Goal: Information Seeking & Learning: Find specific fact

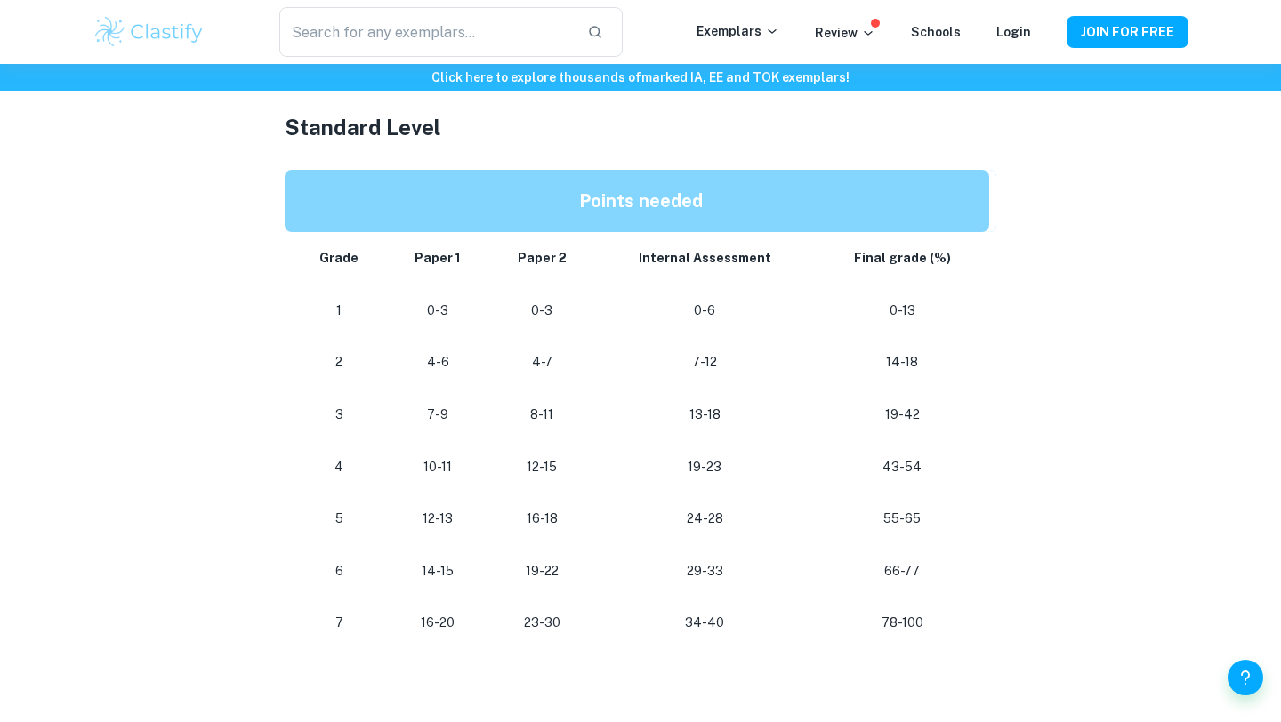
scroll to position [1007, 0]
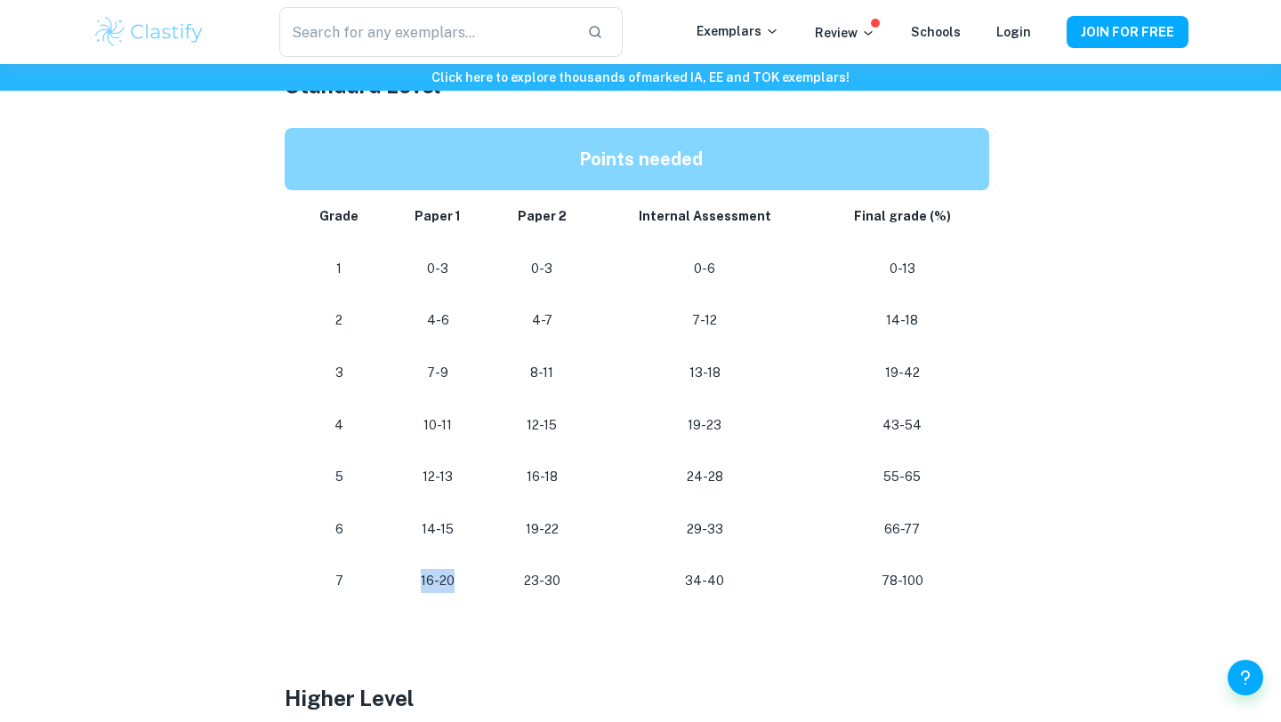
drag, startPoint x: 422, startPoint y: 587, endPoint x: 486, endPoint y: 588, distance: 64.0
click at [486, 588] on td "16-20" at bounding box center [438, 581] width 102 height 52
click at [454, 532] on p "14-15" at bounding box center [438, 530] width 74 height 24
click at [424, 595] on td "16-20" at bounding box center [438, 581] width 102 height 52
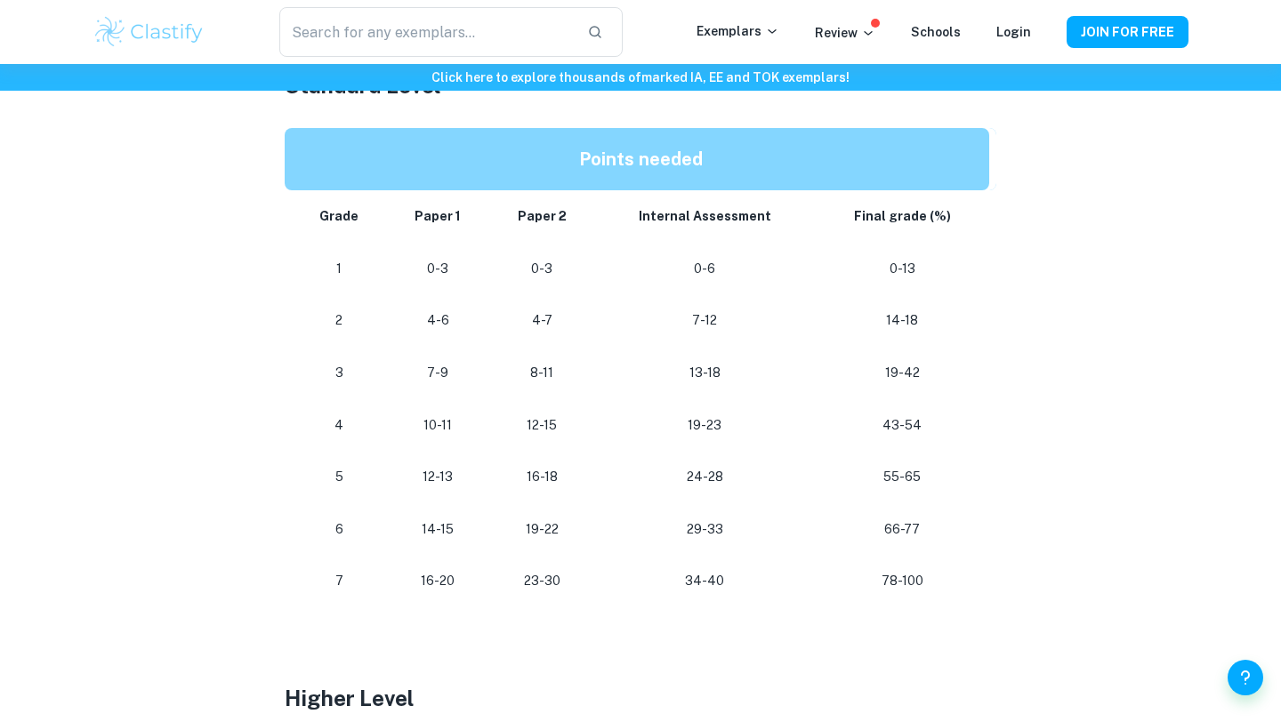
click at [424, 595] on td "16-20" at bounding box center [438, 581] width 102 height 52
click at [433, 584] on p "16-20" at bounding box center [438, 581] width 74 height 24
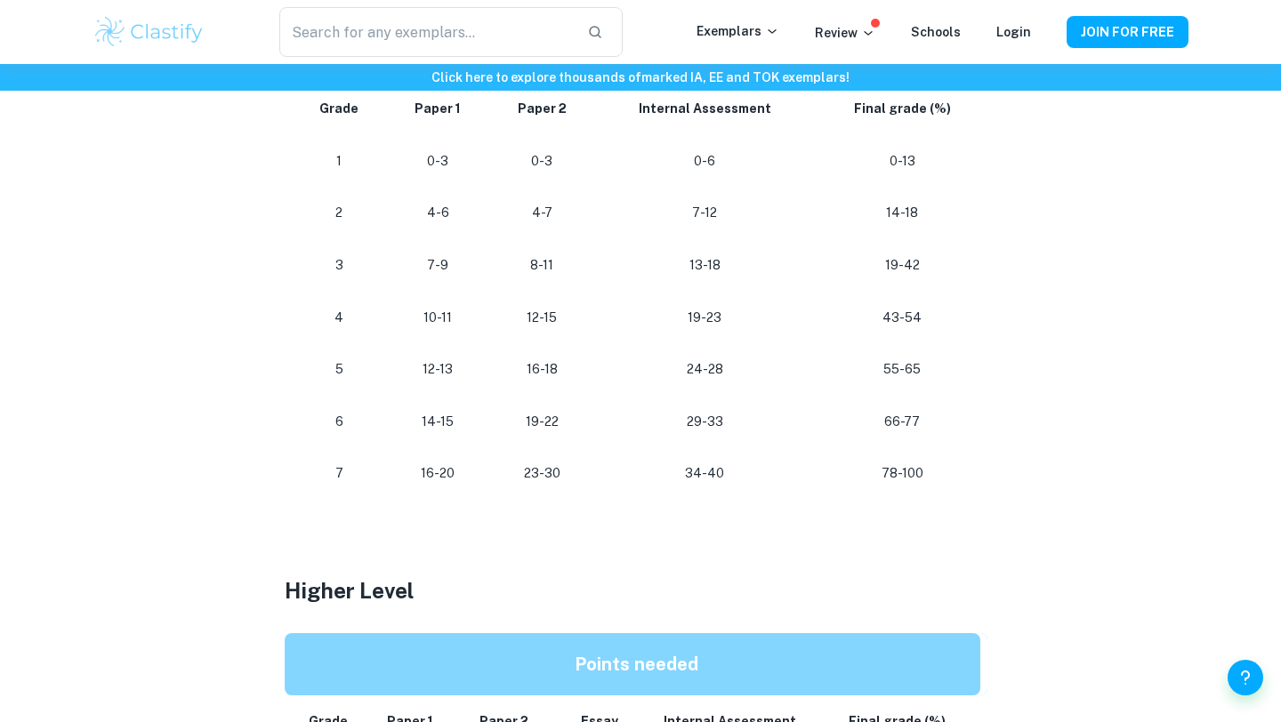
scroll to position [1105, 0]
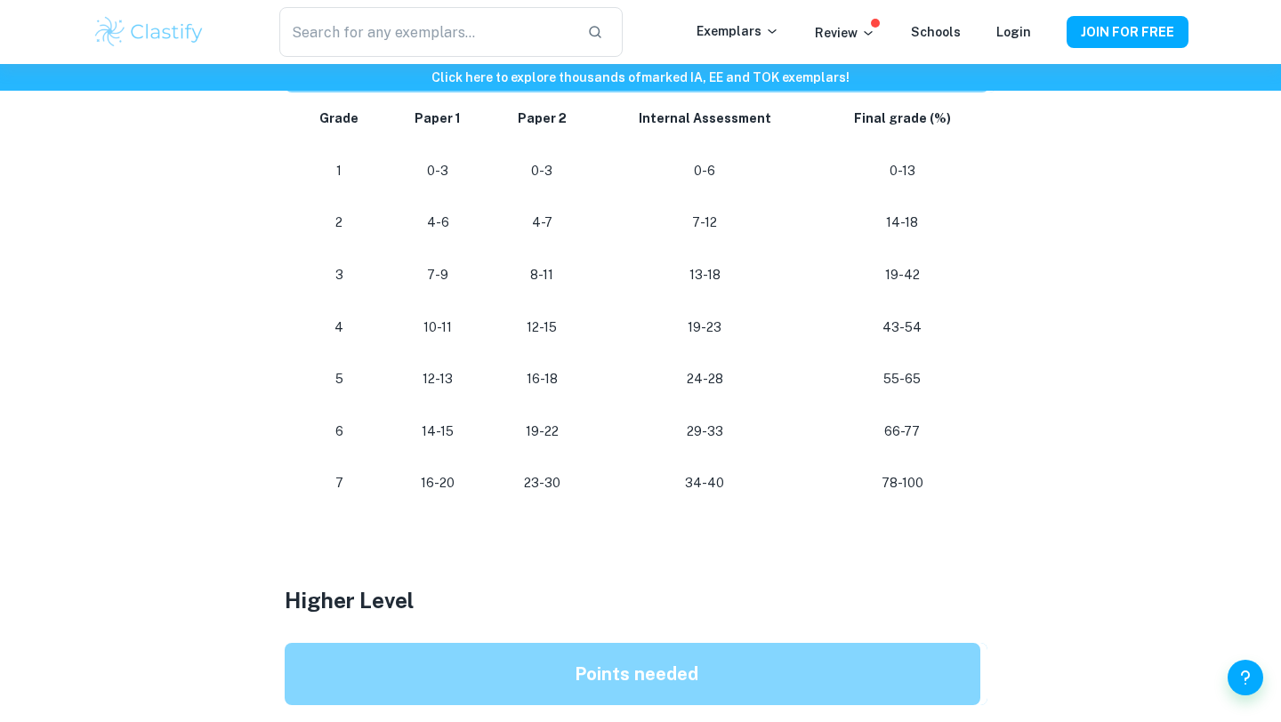
click at [898, 433] on p "66-77" at bounding box center [902, 432] width 146 height 24
click at [928, 433] on p "66-77" at bounding box center [902, 432] width 146 height 24
drag, startPoint x: 928, startPoint y: 433, endPoint x: 788, endPoint y: 433, distance: 140.5
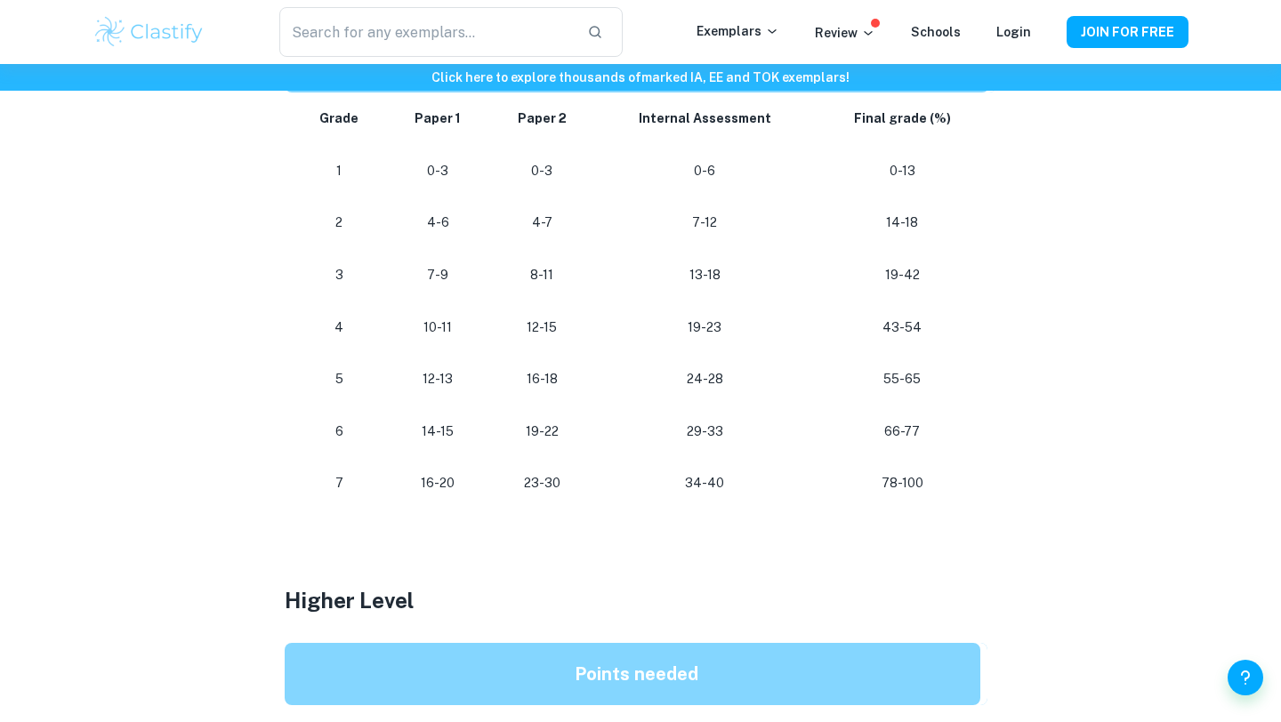
click at [926, 433] on p "66-77" at bounding box center [902, 432] width 146 height 24
drag, startPoint x: 565, startPoint y: 446, endPoint x: 521, endPoint y: 437, distance: 44.7
click at [520, 438] on td "19-22" at bounding box center [542, 432] width 106 height 52
drag, startPoint x: 451, startPoint y: 493, endPoint x: 387, endPoint y: 493, distance: 64.0
click at [387, 493] on tr "[PHONE_NUMBER] [PHONE_NUMBER]" at bounding box center [640, 483] width 711 height 52
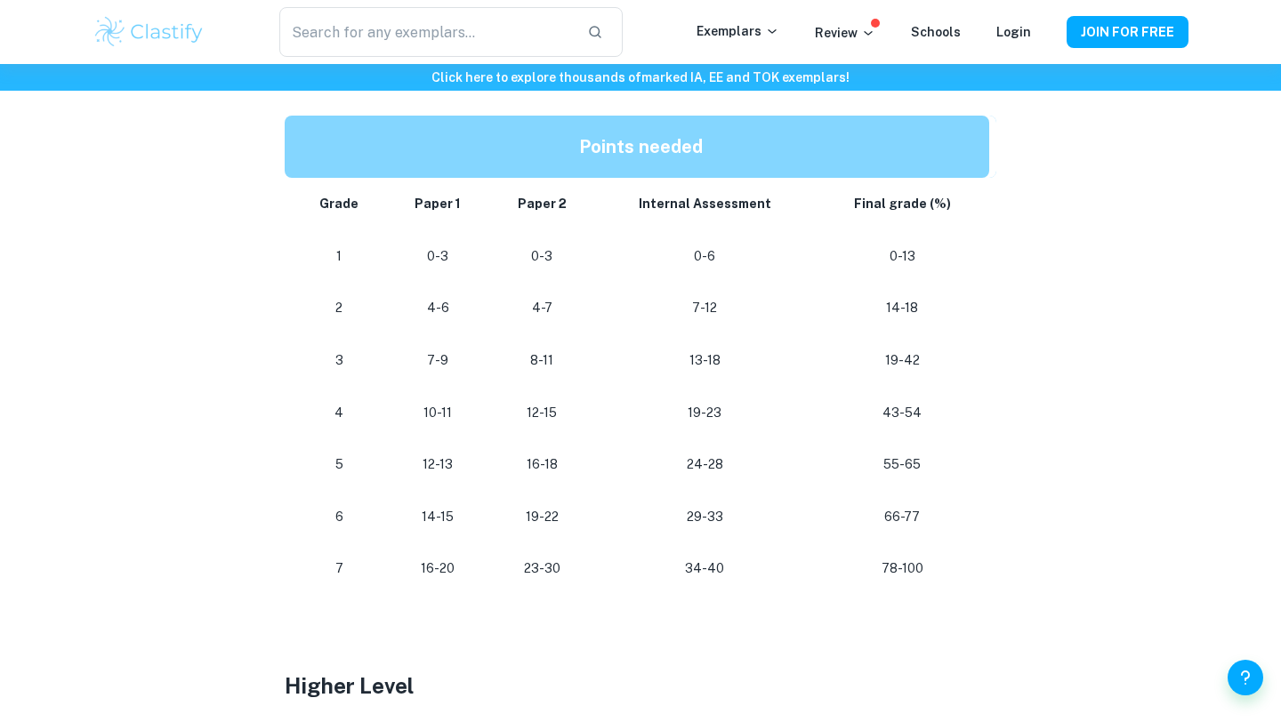
scroll to position [1071, 0]
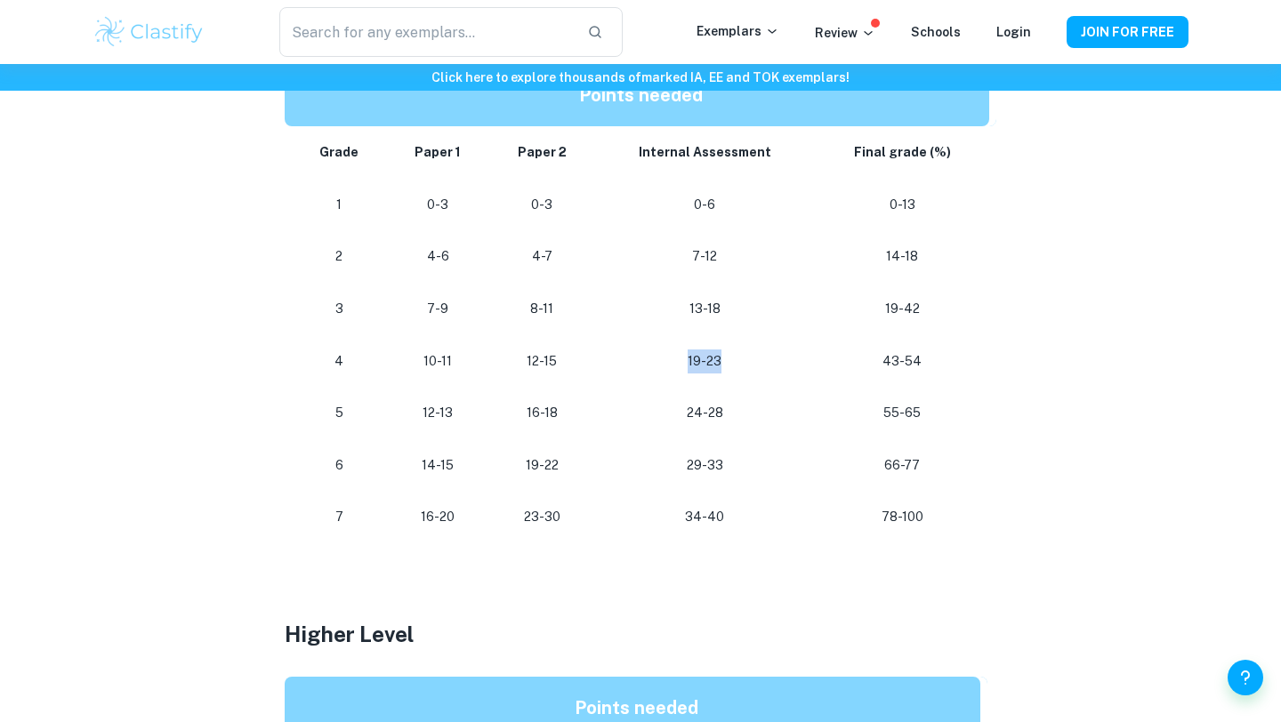
drag, startPoint x: 744, startPoint y: 361, endPoint x: 671, endPoint y: 361, distance: 72.9
click at [671, 361] on p "19-23" at bounding box center [705, 361] width 192 height 24
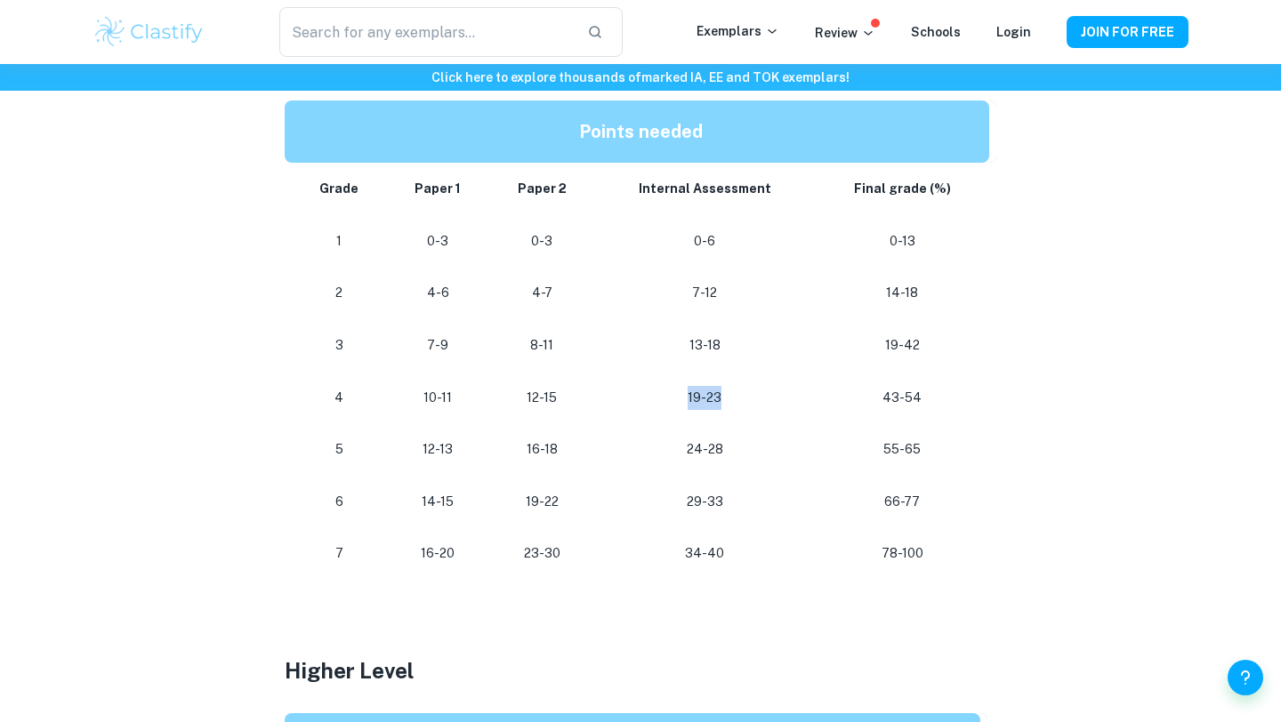
scroll to position [1061, 0]
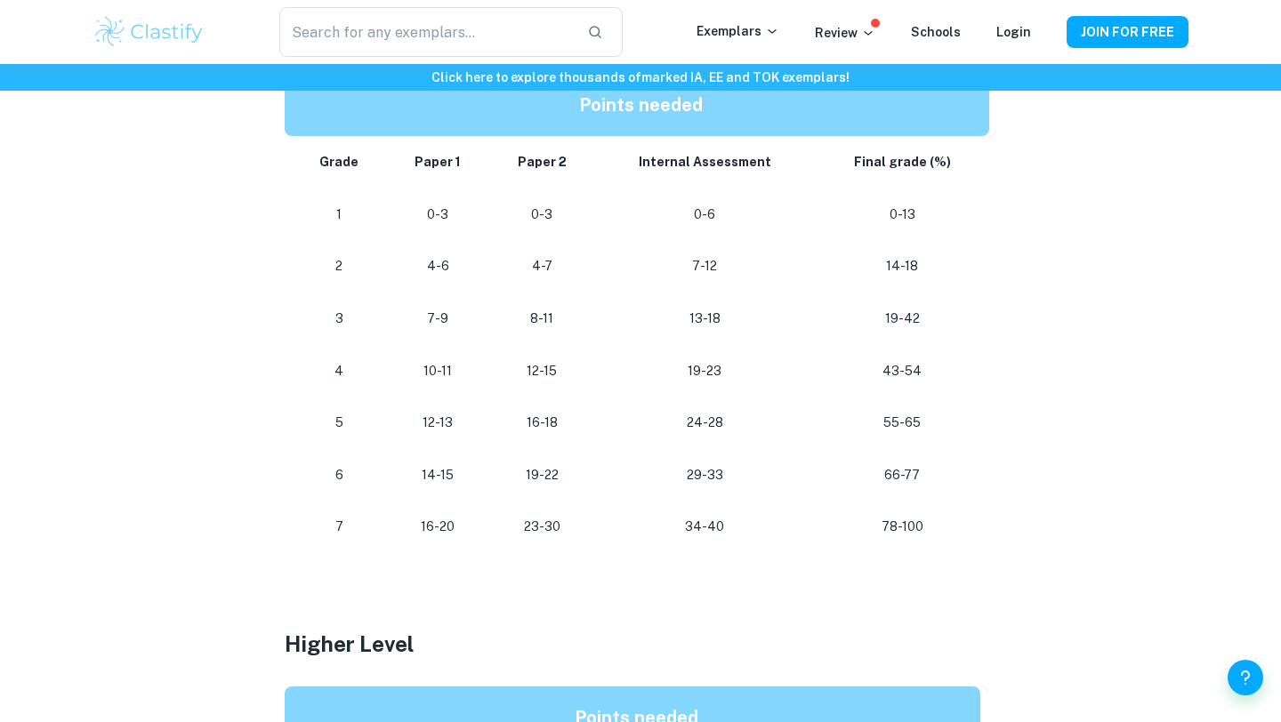
click at [732, 406] on td "24-28" at bounding box center [705, 423] width 221 height 52
drag, startPoint x: 730, startPoint y: 423, endPoint x: 671, endPoint y: 423, distance: 58.7
click at [671, 423] on p "24-28" at bounding box center [705, 423] width 192 height 24
click at [729, 417] on p "24-28" at bounding box center [705, 423] width 192 height 24
